Goal: Find specific page/section: Find specific page/section

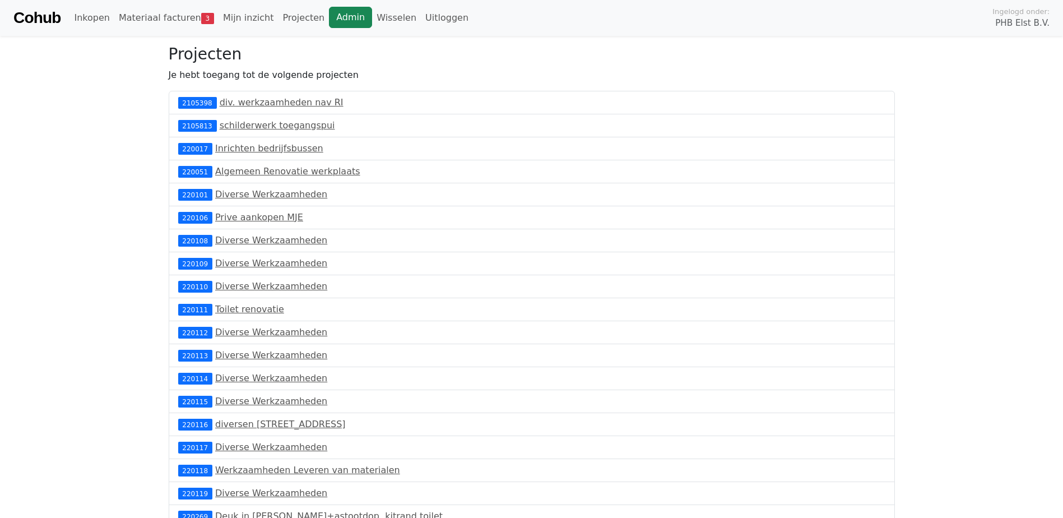
click at [329, 24] on link "Admin" at bounding box center [350, 17] width 43 height 21
click at [178, 17] on link "Materiaal facturen 3" at bounding box center [166, 18] width 104 height 22
